Goal: Use online tool/utility: Utilize a website feature to perform a specific function

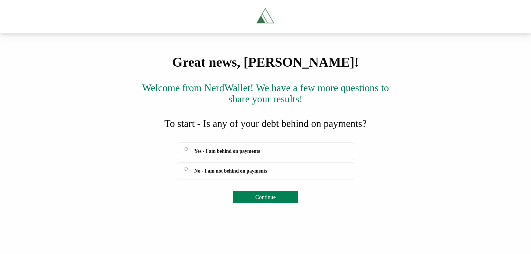
scroll to position [25, 0]
click at [240, 203] on button "Continue" at bounding box center [265, 197] width 65 height 12
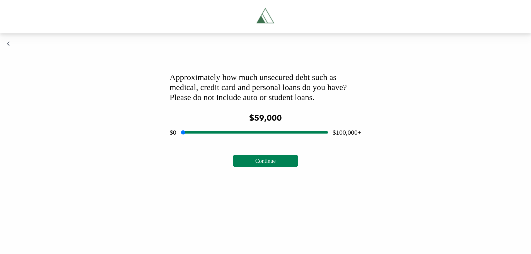
drag, startPoint x: 253, startPoint y: 208, endPoint x: 265, endPoint y: 208, distance: 12.0
type input "*****"
click at [265, 141] on input "range" at bounding box center [254, 133] width 147 height 18
click at [258, 164] on span "Continue" at bounding box center [265, 161] width 20 height 6
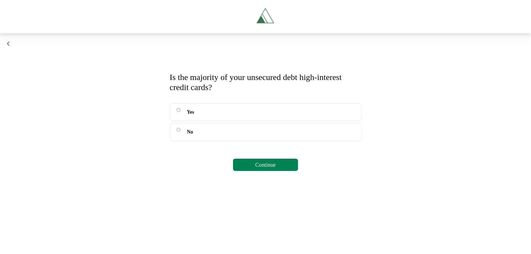
click at [242, 171] on button "Continue" at bounding box center [265, 165] width 65 height 12
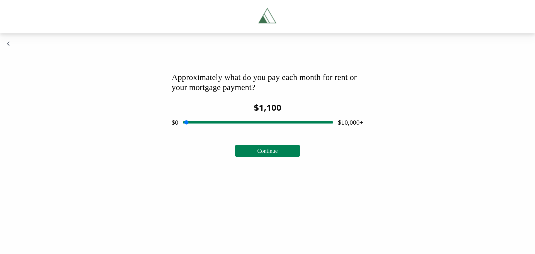
drag, startPoint x: 257, startPoint y: 198, endPoint x: 202, endPoint y: 201, distance: 55.8
type input "****"
click at [202, 131] on input "range" at bounding box center [258, 122] width 151 height 18
click at [240, 157] on button "Continue" at bounding box center [267, 151] width 65 height 12
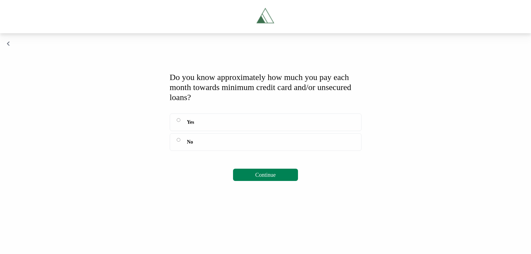
click at [247, 181] on button "Continue" at bounding box center [265, 175] width 65 height 12
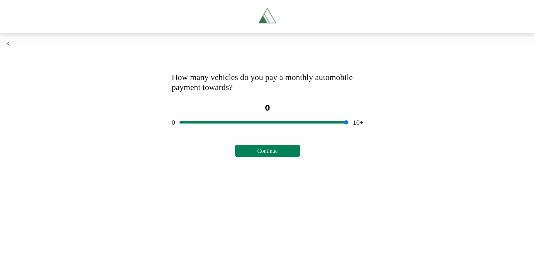
click at [251, 157] on button "Continue" at bounding box center [267, 151] width 65 height 12
drag, startPoint x: 262, startPoint y: 198, endPoint x: 174, endPoint y: 203, distance: 88.0
type input "*"
click at [180, 131] on input "range" at bounding box center [264, 122] width 169 height 18
click at [262, 157] on button "Continue" at bounding box center [267, 151] width 65 height 12
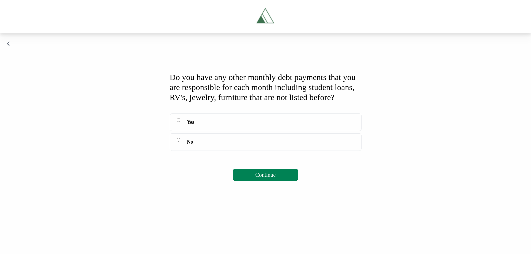
scroll to position [24, 0]
click at [253, 181] on button "Continue" at bounding box center [265, 175] width 65 height 12
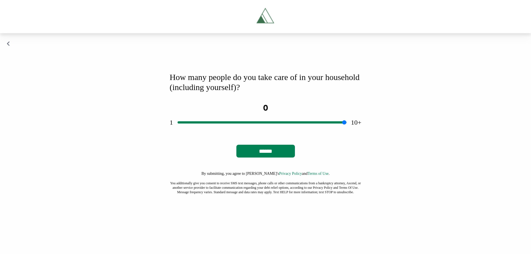
scroll to position [0, 0]
drag, startPoint x: 271, startPoint y: 199, endPoint x: 178, endPoint y: 207, distance: 93.2
type input "*"
click at [178, 131] on input "range" at bounding box center [262, 122] width 169 height 18
click at [255, 158] on input "******" at bounding box center [265, 151] width 59 height 13
